Goal: Transaction & Acquisition: Download file/media

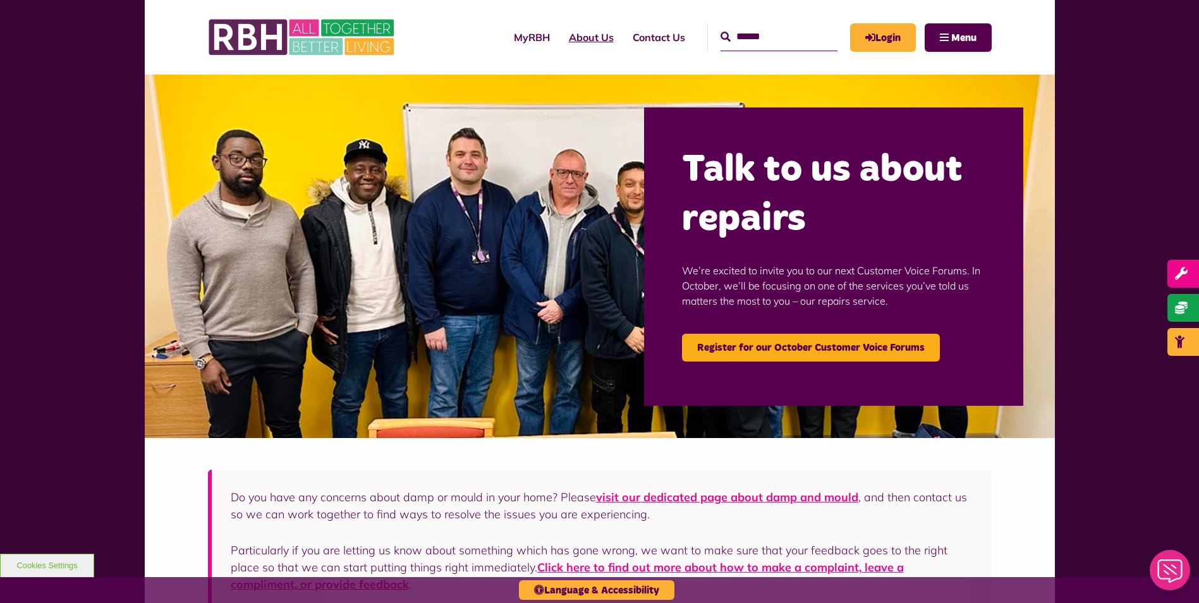
click at [570, 36] on link "About Us" at bounding box center [592, 37] width 64 height 34
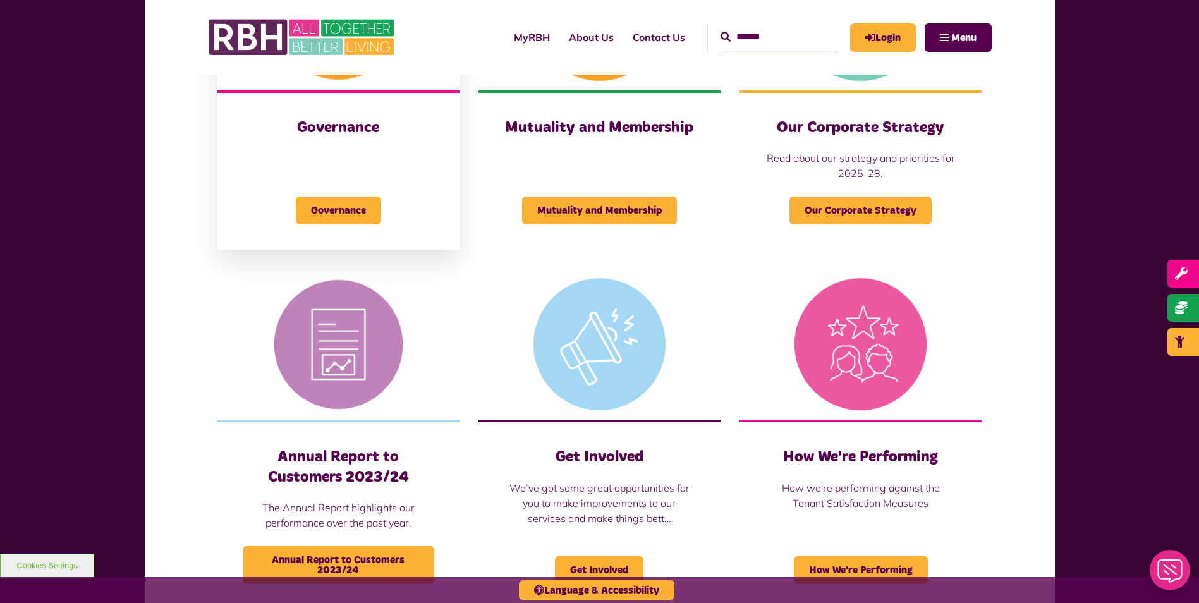
scroll to position [632, 0]
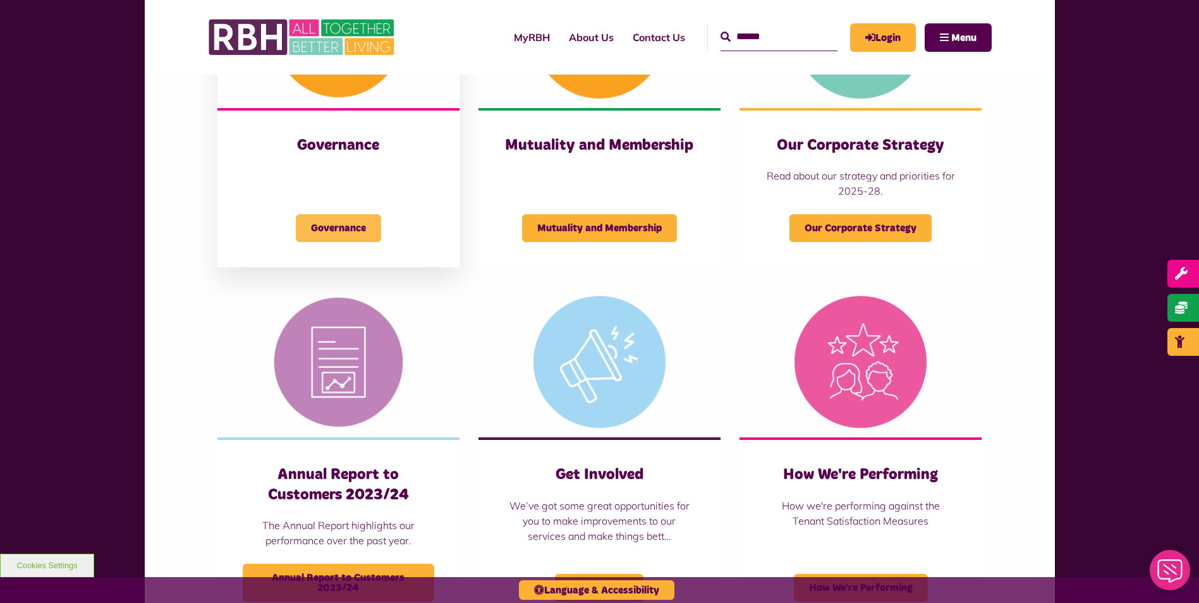
click at [332, 220] on span "Governance" at bounding box center [338, 228] width 85 height 28
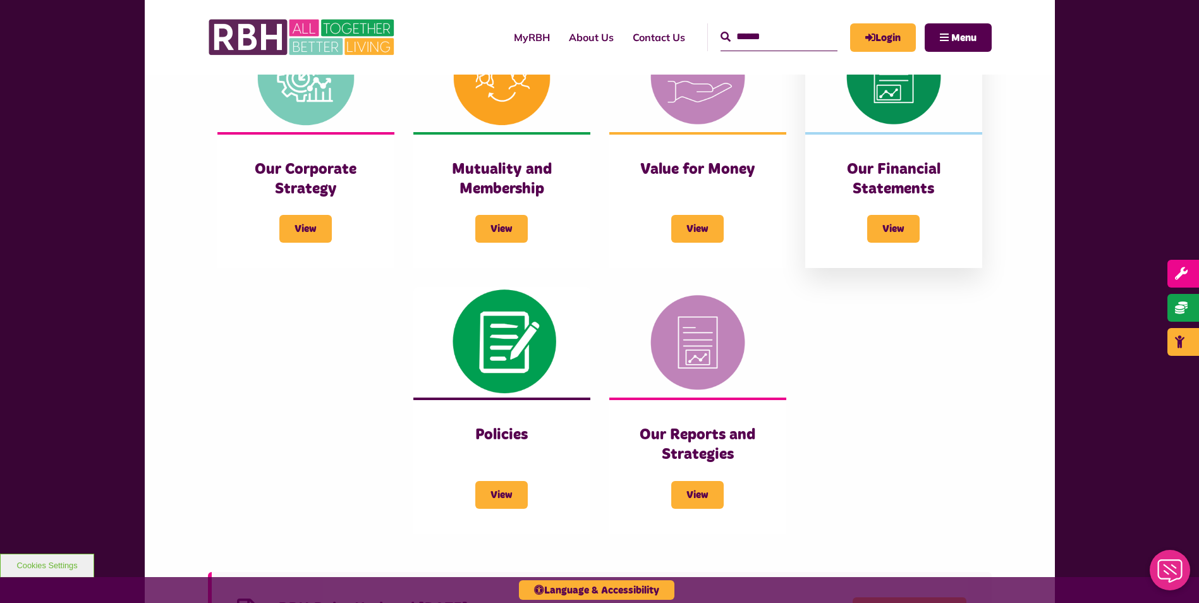
scroll to position [569, 0]
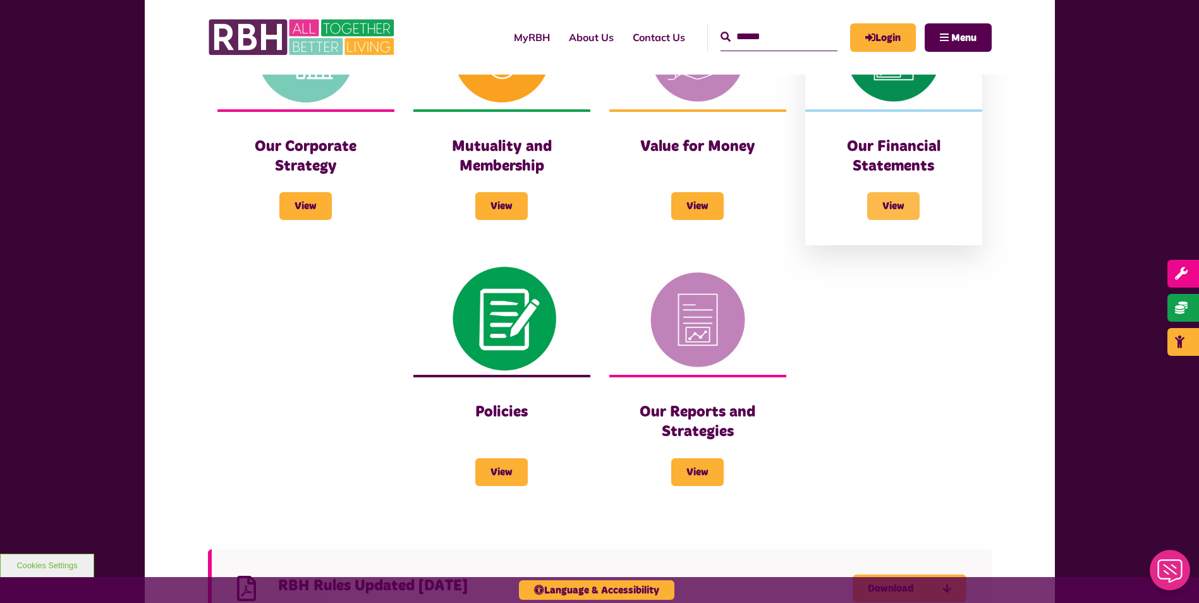
click at [881, 202] on span "View" at bounding box center [893, 206] width 52 height 28
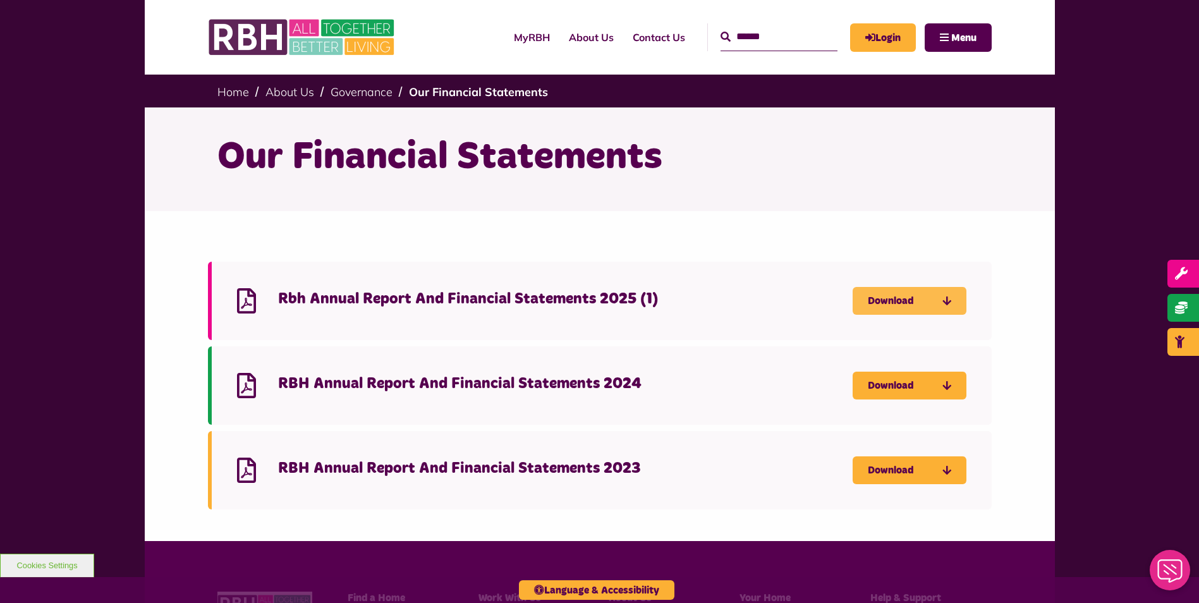
click at [882, 300] on link "Download" at bounding box center [910, 301] width 114 height 28
